Goal: Obtain resource: Download file/media

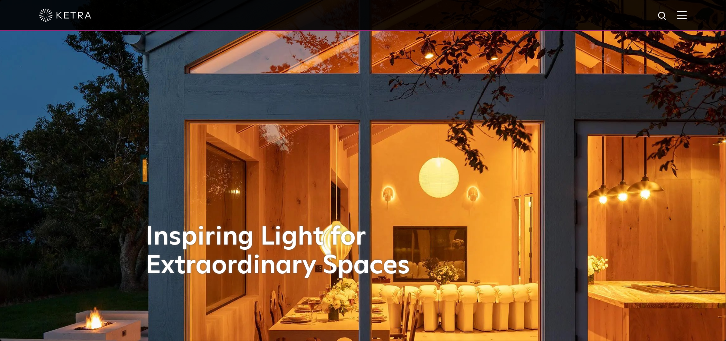
click at [686, 17] on img at bounding box center [683, 15] width 10 height 8
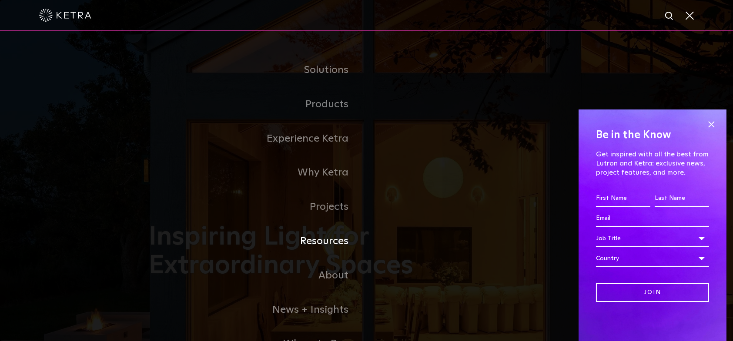
click at [334, 236] on link "Resources" at bounding box center [257, 241] width 217 height 34
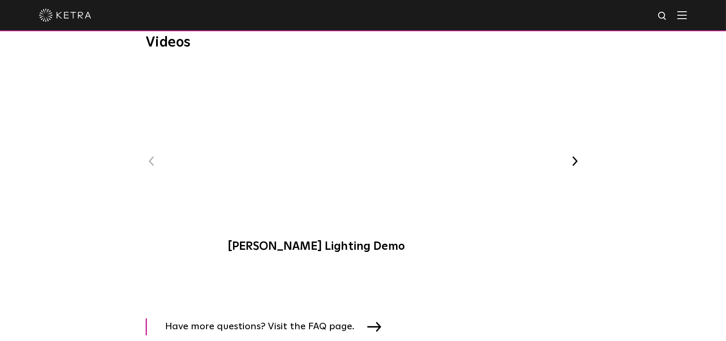
scroll to position [1348, 0]
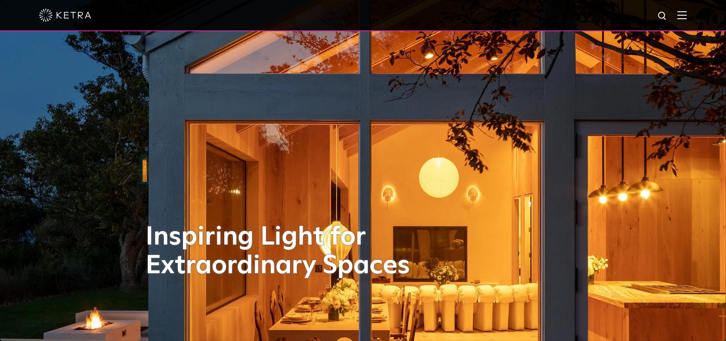
click at [669, 14] on img at bounding box center [663, 16] width 11 height 11
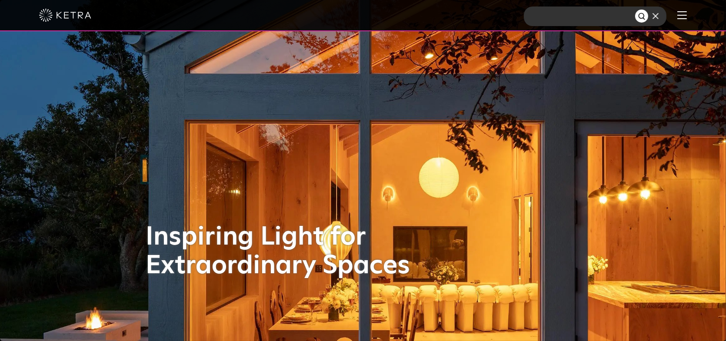
click at [696, 12] on div at bounding box center [363, 15] width 726 height 31
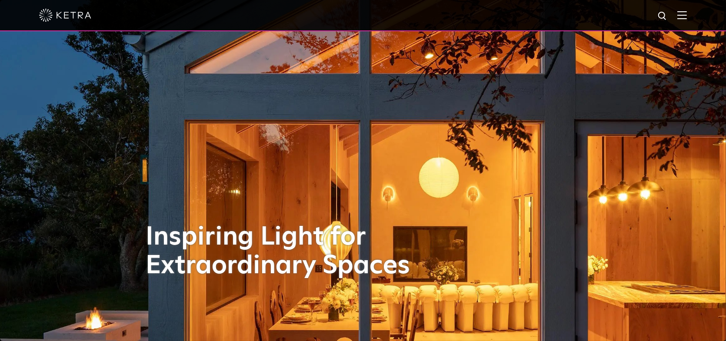
click at [687, 14] on img at bounding box center [683, 15] width 10 height 8
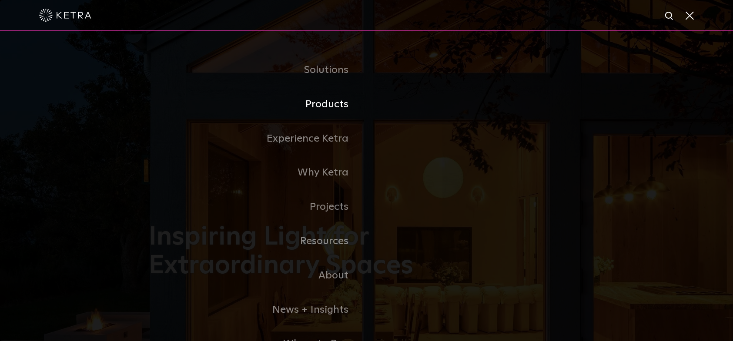
click at [341, 103] on link "Products" at bounding box center [257, 104] width 217 height 34
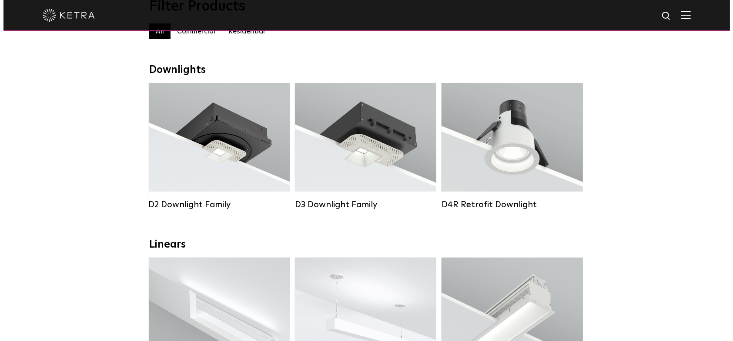
scroll to position [217, 0]
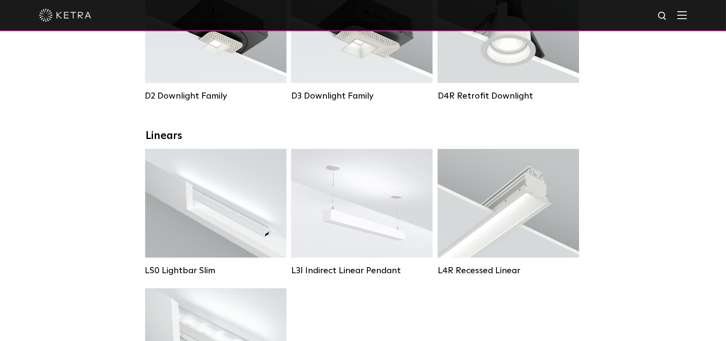
click at [687, 16] on img at bounding box center [683, 15] width 10 height 8
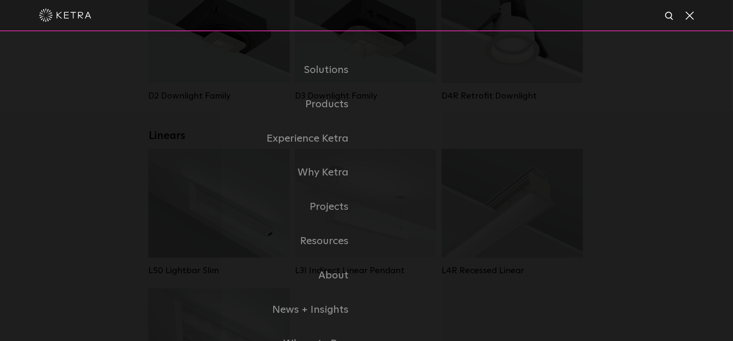
click at [668, 17] on img at bounding box center [669, 16] width 11 height 11
type input "design"
click at [642, 10] on button "Search" at bounding box center [648, 16] width 13 height 13
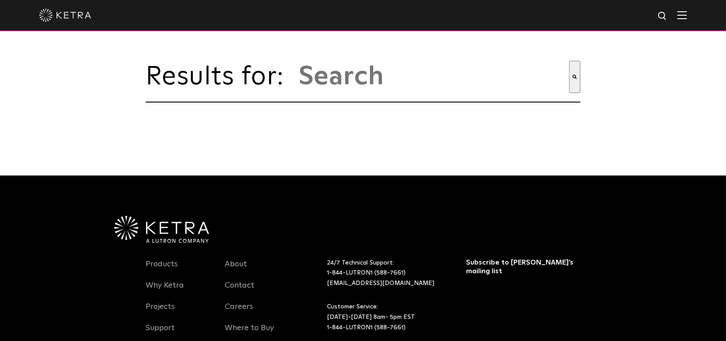
type input "design"
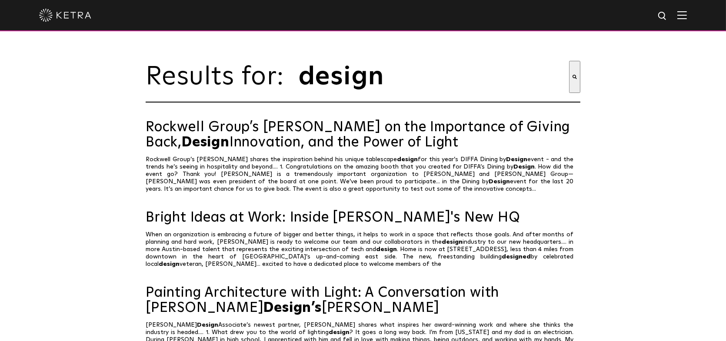
click at [401, 80] on input "design" at bounding box center [433, 77] width 271 height 32
type input "design studio"
click at [569, 61] on button "Search" at bounding box center [574, 77] width 11 height 32
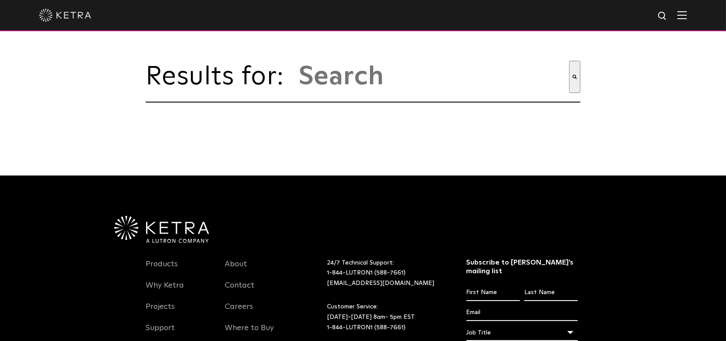
click at [686, 13] on img at bounding box center [683, 15] width 10 height 8
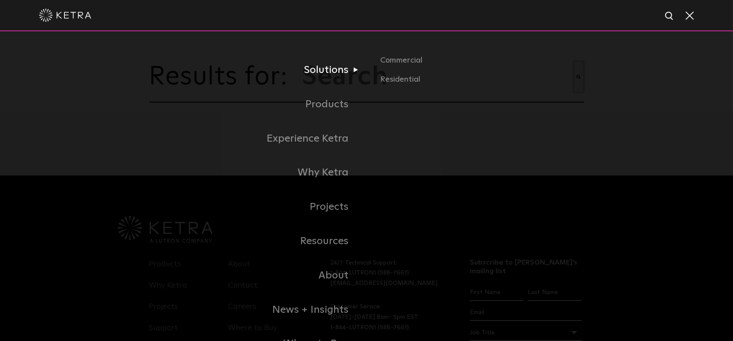
click at [342, 68] on link "Solutions" at bounding box center [257, 70] width 217 height 34
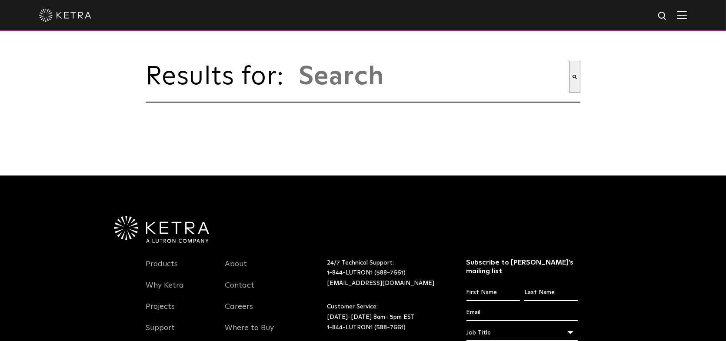
click at [687, 19] on span at bounding box center [683, 15] width 10 height 9
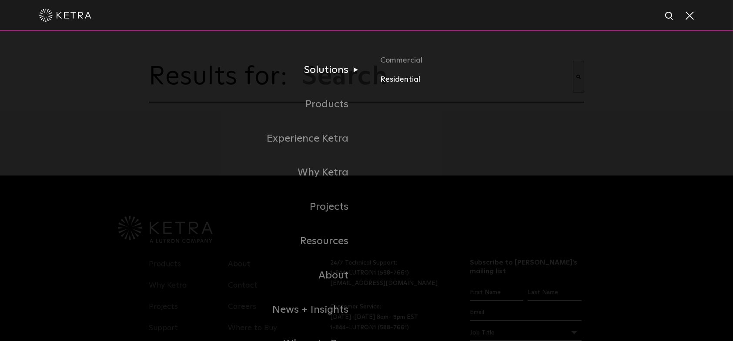
click at [391, 81] on link "Residential" at bounding box center [482, 80] width 204 height 13
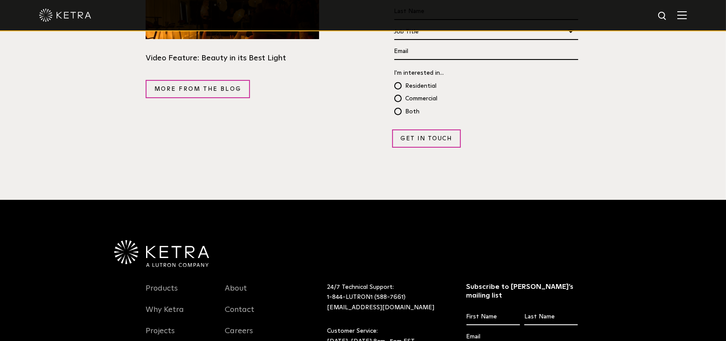
scroll to position [1703, 0]
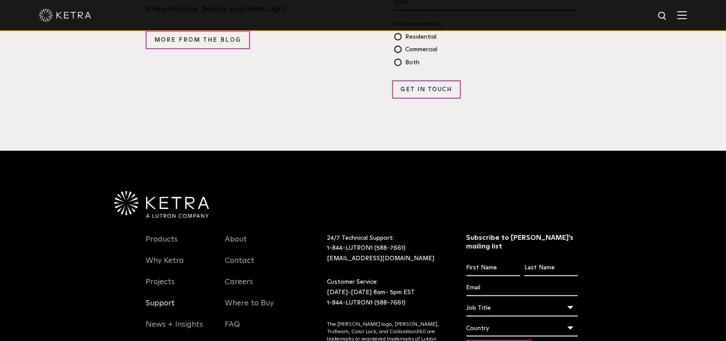
click at [161, 299] on link "Support" at bounding box center [160, 309] width 29 height 20
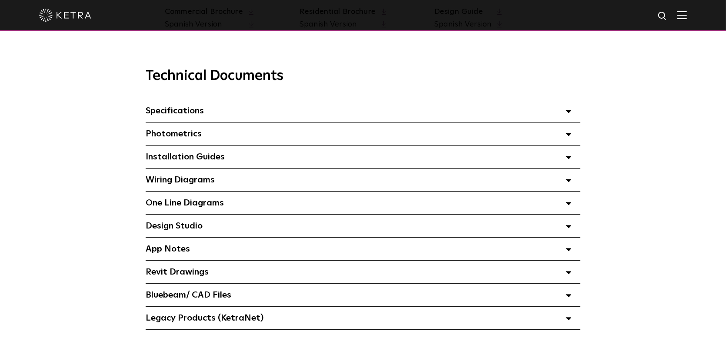
scroll to position [696, 0]
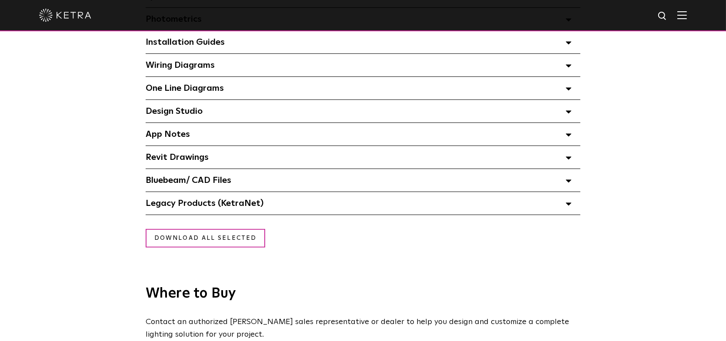
click at [157, 115] on span "Design Studio Select checkboxes to use the bulk download option below" at bounding box center [174, 111] width 57 height 9
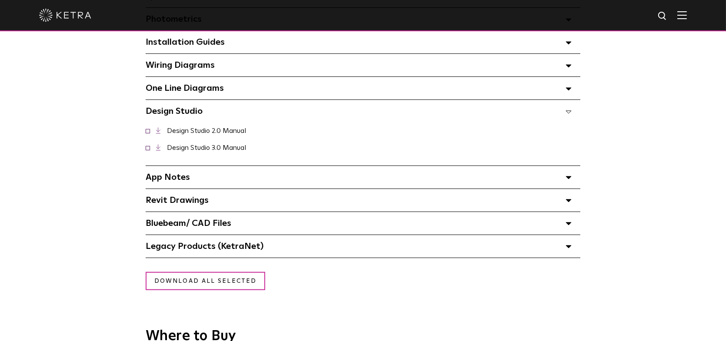
click at [193, 151] on link "Design Studio 3.0 Manual" at bounding box center [206, 147] width 79 height 7
